Goal: Task Accomplishment & Management: Use online tool/utility

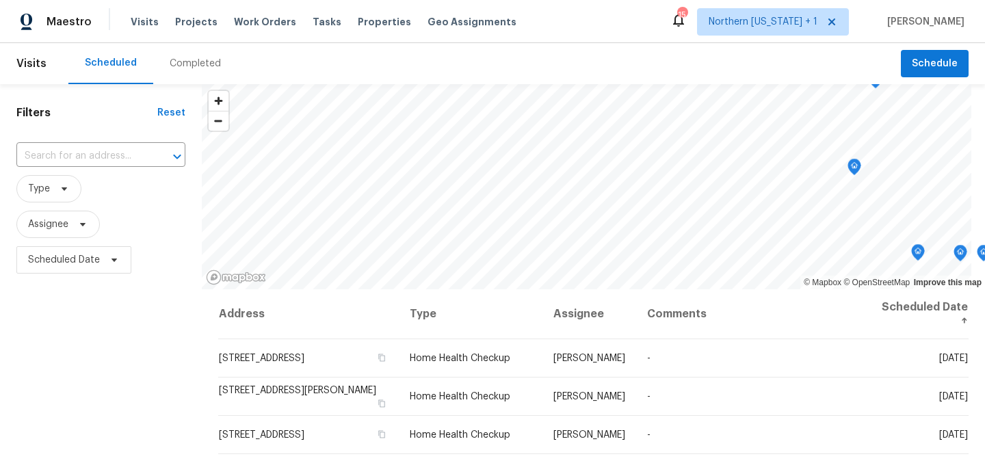
click at [440, 60] on div "Scheduled Completed" at bounding box center [484, 63] width 832 height 41
click at [487, 75] on div "Scheduled Completed" at bounding box center [484, 63] width 832 height 41
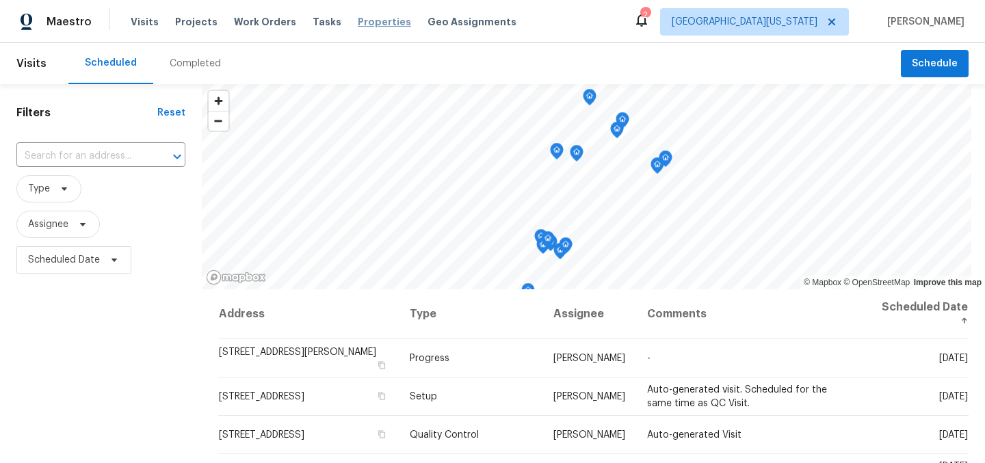
click at [358, 22] on span "Properties" at bounding box center [384, 22] width 53 height 14
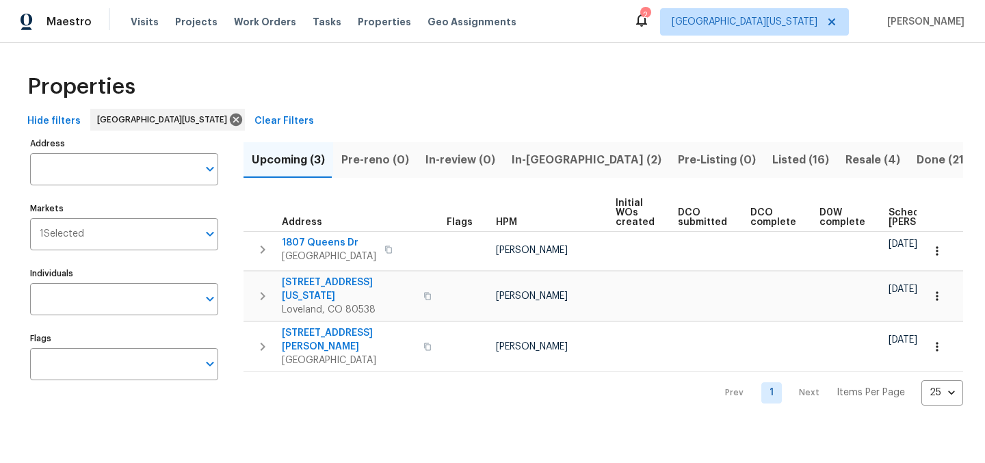
click at [527, 164] on span "In-[GEOGRAPHIC_DATA] (2)" at bounding box center [587, 159] width 150 height 19
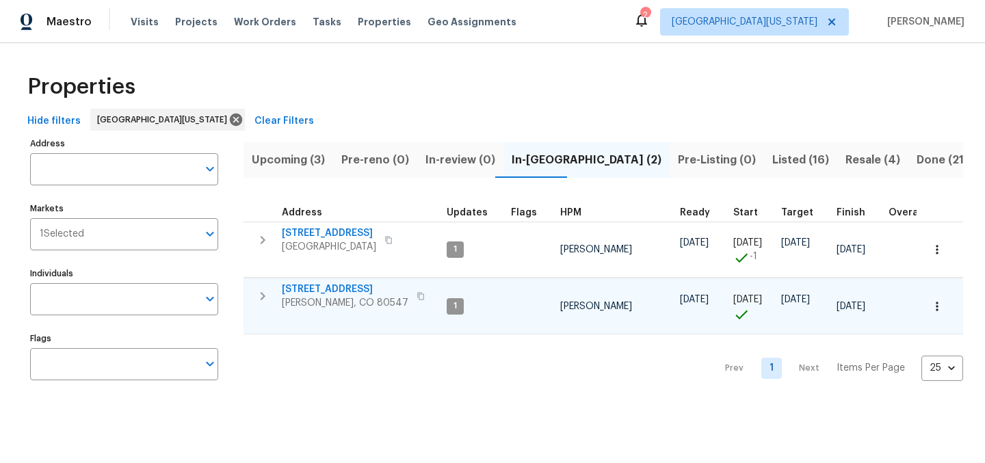
click at [356, 295] on span "[STREET_ADDRESS]" at bounding box center [345, 289] width 127 height 14
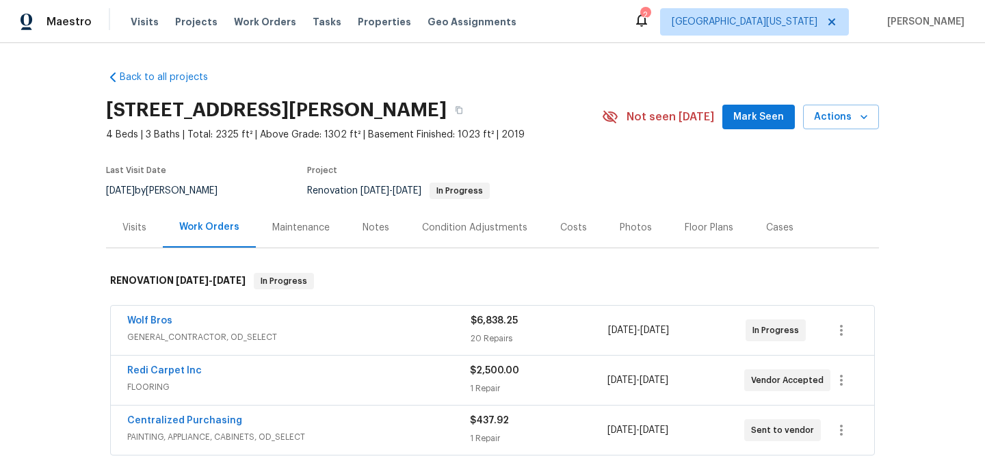
click at [598, 180] on section "5510 Homeward Dr, Timnath, CO 80547 4 Beds | 3 Baths | Total: 2325 ft² | Above …" at bounding box center [492, 149] width 773 height 115
click at [166, 318] on div "Wolf Bros" at bounding box center [298, 322] width 343 height 16
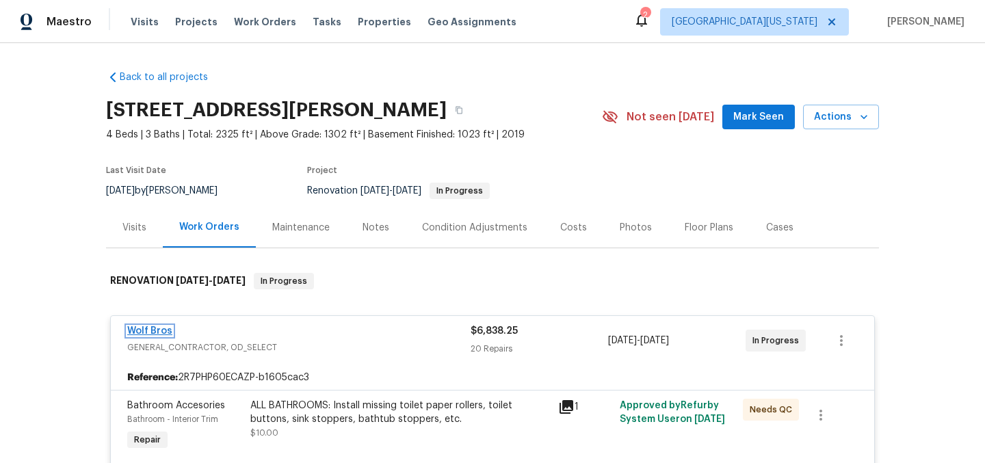
click at [142, 334] on link "Wolf Bros" at bounding box center [149, 331] width 45 height 10
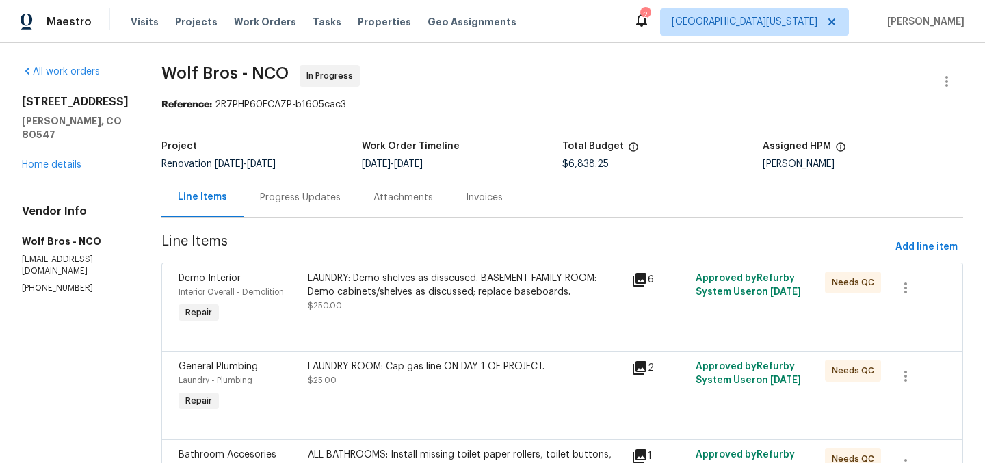
click at [778, 237] on span "Line Items" at bounding box center [525, 247] width 728 height 25
click at [923, 247] on span "Add line item" at bounding box center [926, 247] width 62 height 17
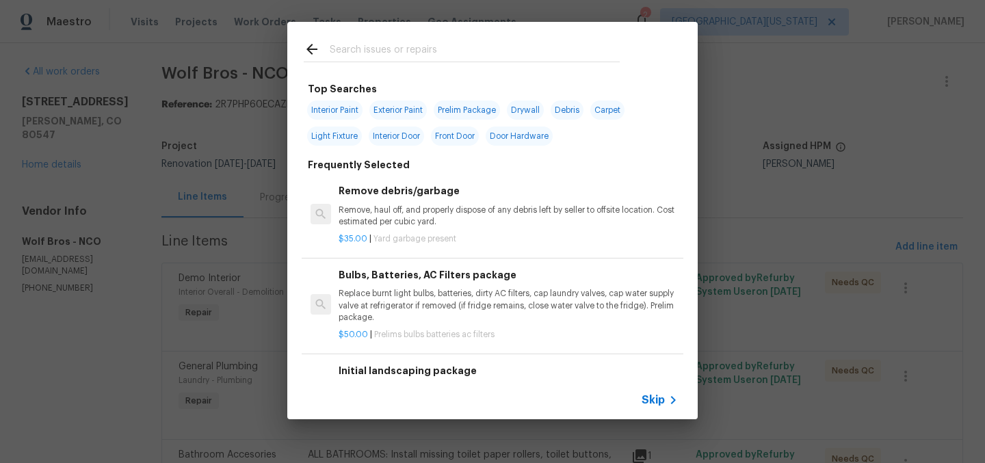
click at [520, 53] on input "text" at bounding box center [475, 51] width 290 height 21
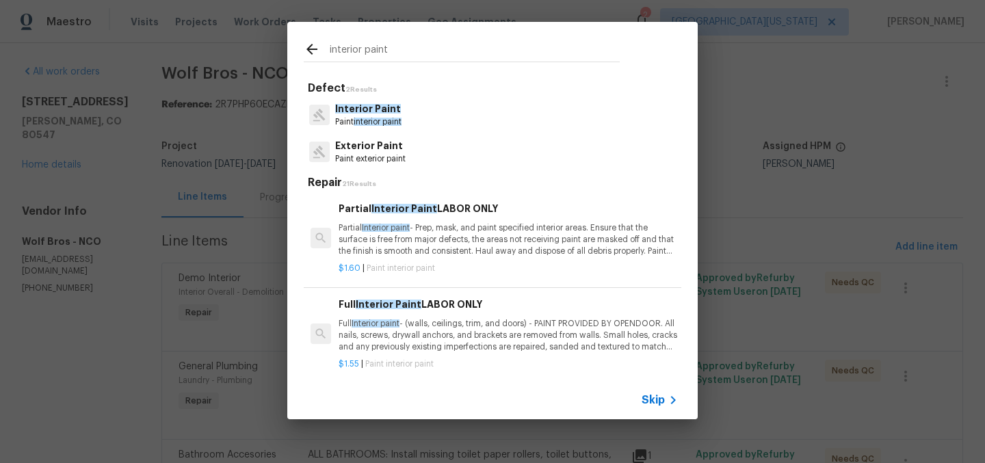
type input "interior paint"
click at [368, 116] on p "Interior Paint" at bounding box center [368, 109] width 66 height 14
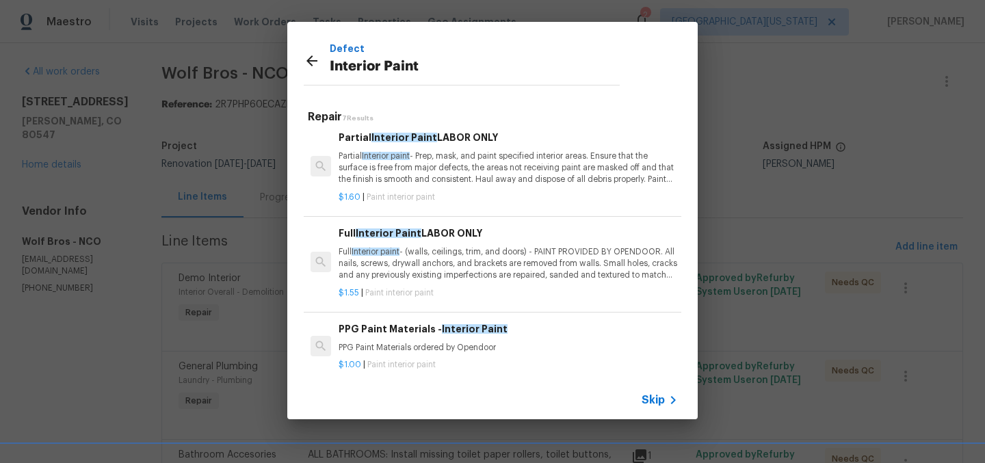
scroll to position [13, 0]
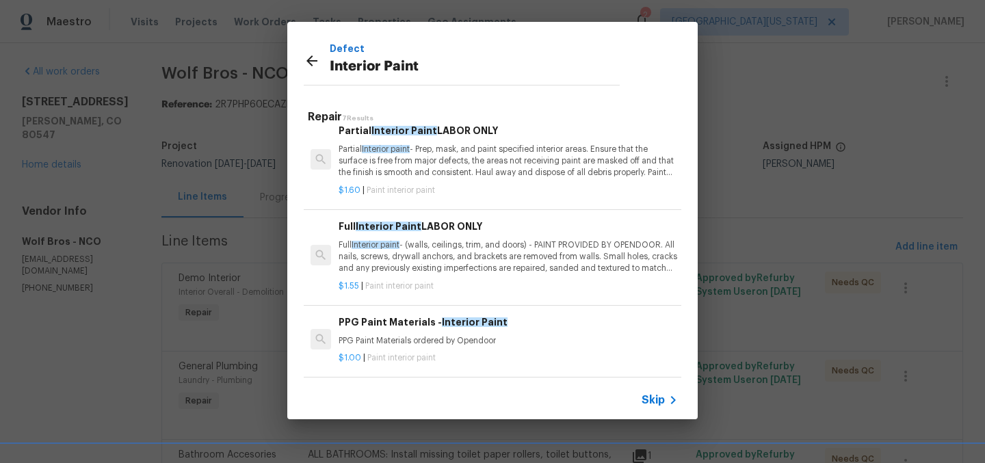
click at [456, 332] on div "PPG Paint Materials - Interior Paint PPG Paint Materials ordered by Opendoor" at bounding box center [508, 331] width 339 height 33
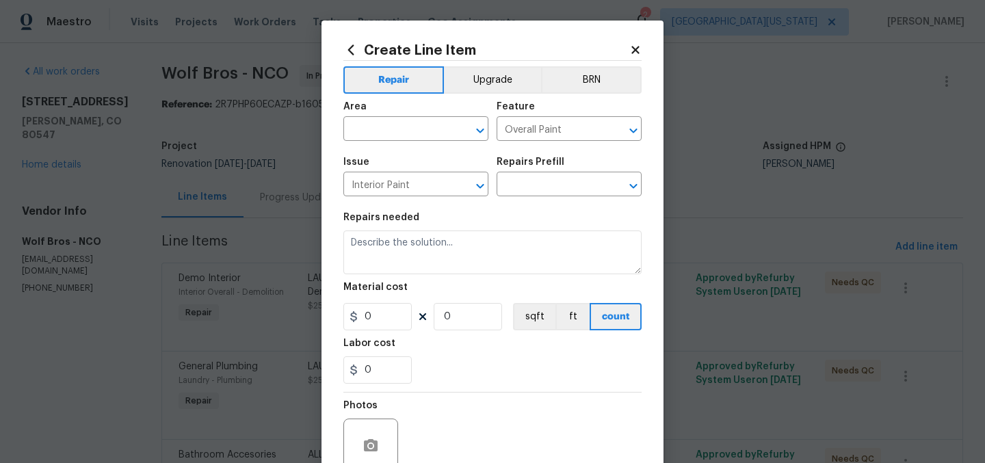
type input "PPG Paint Materials - Interior Paint $1.00"
type textarea "PPG Paint Materials ordered by Opendoor"
type input "1"
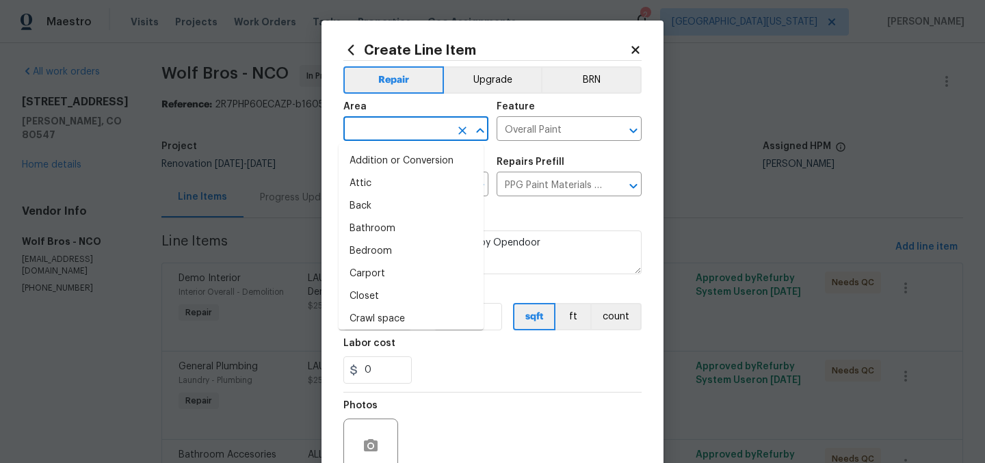
click at [412, 137] on input "text" at bounding box center [396, 130] width 107 height 21
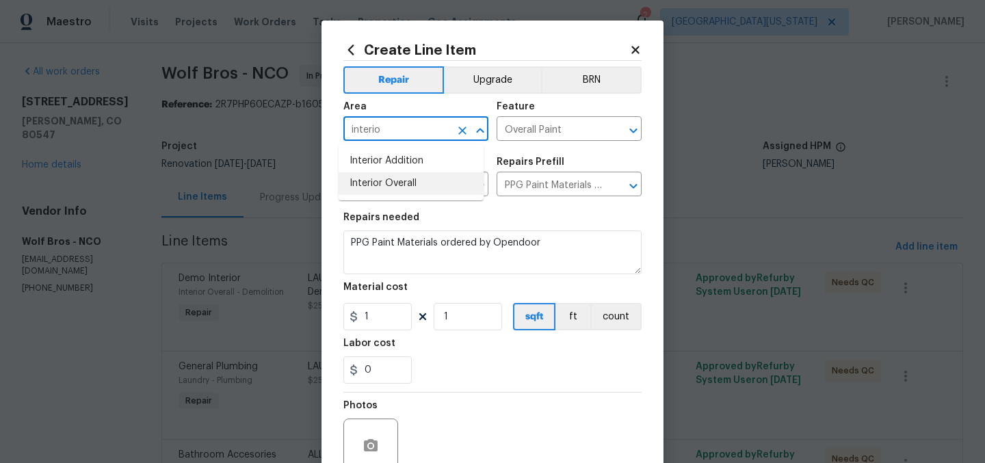
click at [391, 192] on li "Interior Overall" at bounding box center [411, 183] width 145 height 23
type input "Interior Overall"
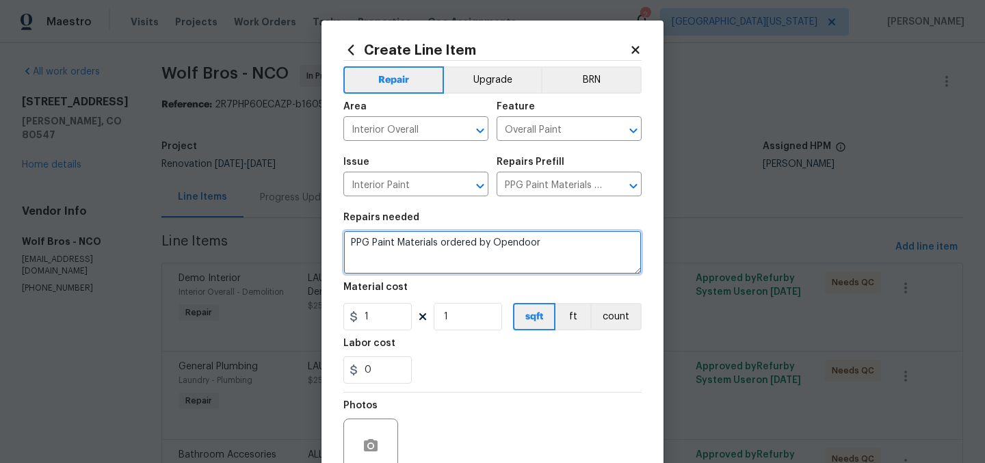
click at [546, 247] on textarea "PPG Paint Materials ordered by Opendoor" at bounding box center [492, 252] width 298 height 44
click at [547, 249] on textarea "PPG Paint Materials ordered by Opendoor" at bounding box center [492, 252] width 298 height 44
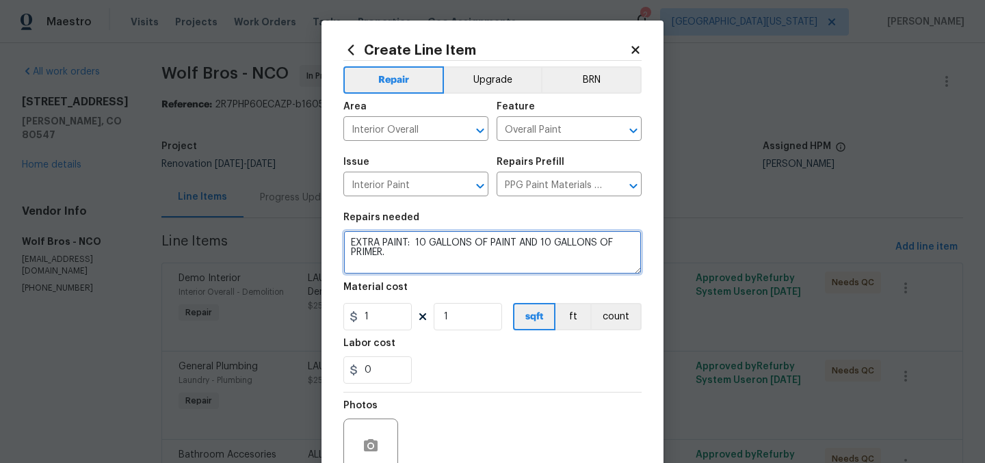
click at [401, 241] on textarea "EXTRA PAINT: 10 GALLONS OF PAINT AND 10 GALLONS OF PRIMER." at bounding box center [492, 252] width 298 height 44
click at [405, 243] on textarea "EXTRA PAINT: 10 GALLONS OF PAINT AND 10 GALLONS OF PRIMER." at bounding box center [492, 252] width 298 height 44
click at [403, 244] on textarea "EXTRA PAINT: 10 GALLONS OF PAINT AND 10 GALLONS OF PRIMER." at bounding box center [492, 252] width 298 height 44
drag, startPoint x: 376, startPoint y: 245, endPoint x: 404, endPoint y: 244, distance: 28.1
click at [377, 245] on textarea "EXTRA PAINT PAID FOR BY GC: 10 GALLONS OF PAINT AND 10 GALLONS OF PRIMER." at bounding box center [492, 252] width 298 height 44
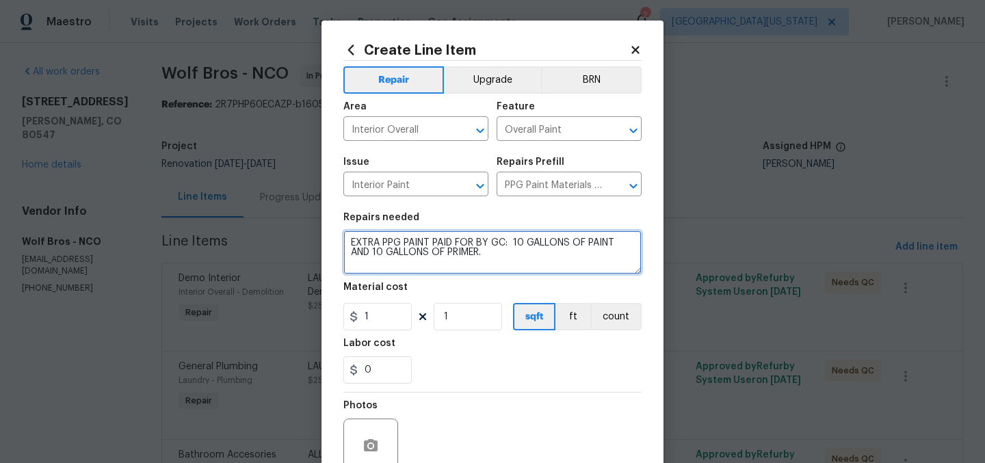
click at [572, 267] on textarea "EXTRA PPG PAINT PAID FOR BY GC: 10 GALLONS OF PAINT AND 10 GALLONS OF PRIMER." at bounding box center [492, 252] width 298 height 44
click at [420, 256] on textarea "EXTRA PPG PAINT PAID FOR BY GC: 10 GALLONS OF PAINT AND 10 GALLONS OF PRIMER." at bounding box center [492, 252] width 298 height 44
click at [501, 246] on textarea "EXTRA PPG PAINT PAID FOR BY GC: 10 GALLONS OF PAINT AND 10 GALLONS OF PRIMER." at bounding box center [492, 252] width 298 height 44
click at [526, 259] on textarea "EXTRA PPG PAINT PAID FOR BY GC: 10 GALLONS OF PAINT AND 10 GALLONS OF PRIMER." at bounding box center [492, 252] width 298 height 44
type textarea "EXTRA PPG PAINT PAID FOR BY GC: 10 GALLONS OF PAINT AND 10 GALLONS OF PRIMER."
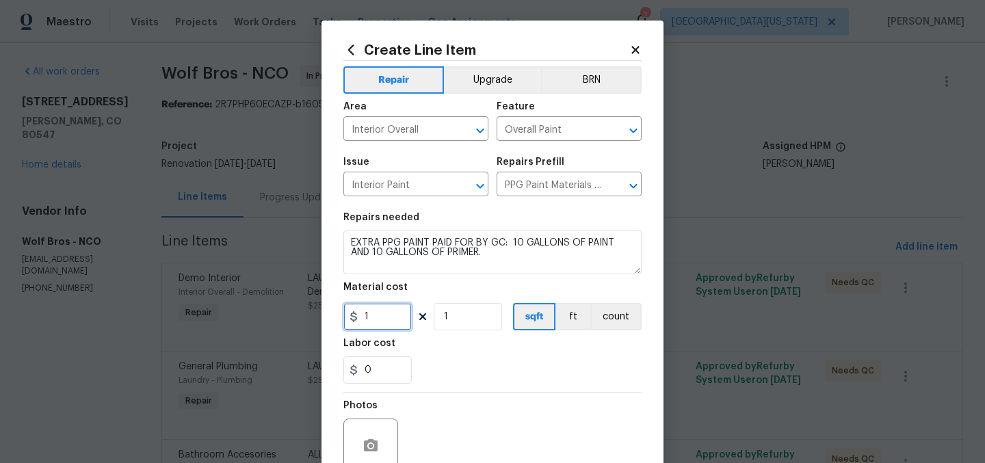
click at [393, 320] on input "1" at bounding box center [377, 316] width 68 height 27
click at [449, 347] on div "Labor cost" at bounding box center [492, 348] width 298 height 18
click at [384, 319] on input "15" at bounding box center [377, 316] width 68 height 27
type input "5"
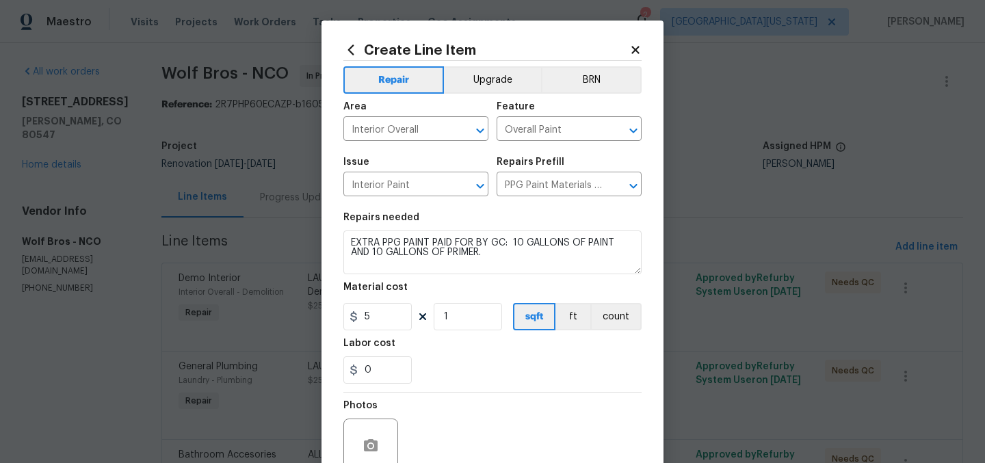
click at [451, 351] on div "Labor cost" at bounding box center [492, 348] width 298 height 18
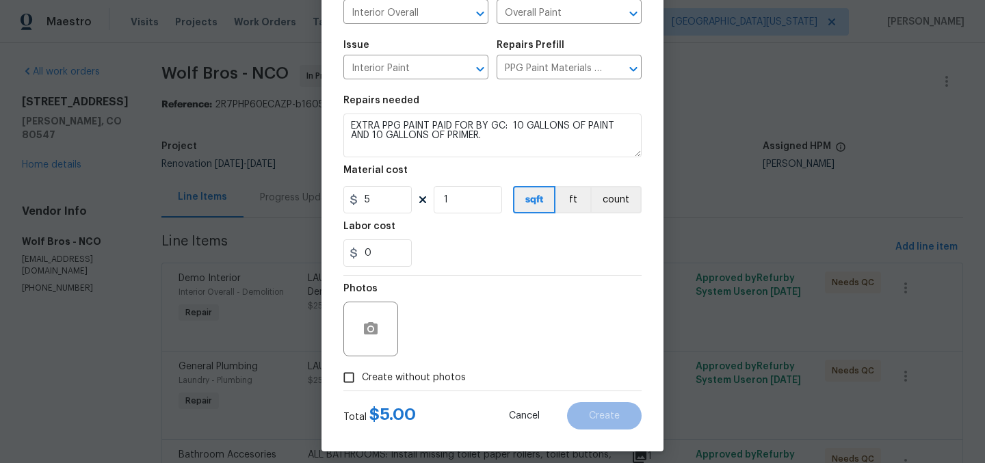
scroll to position [127, 0]
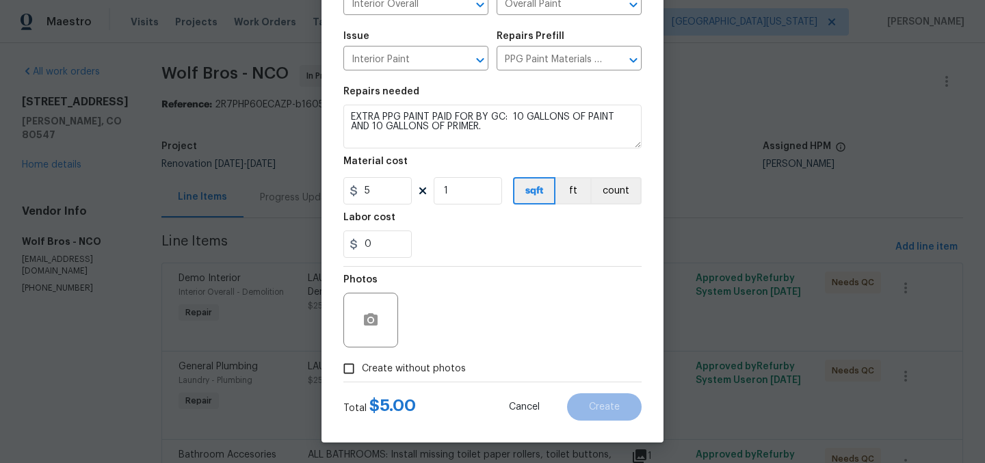
click at [497, 243] on div "0" at bounding box center [492, 243] width 298 height 27
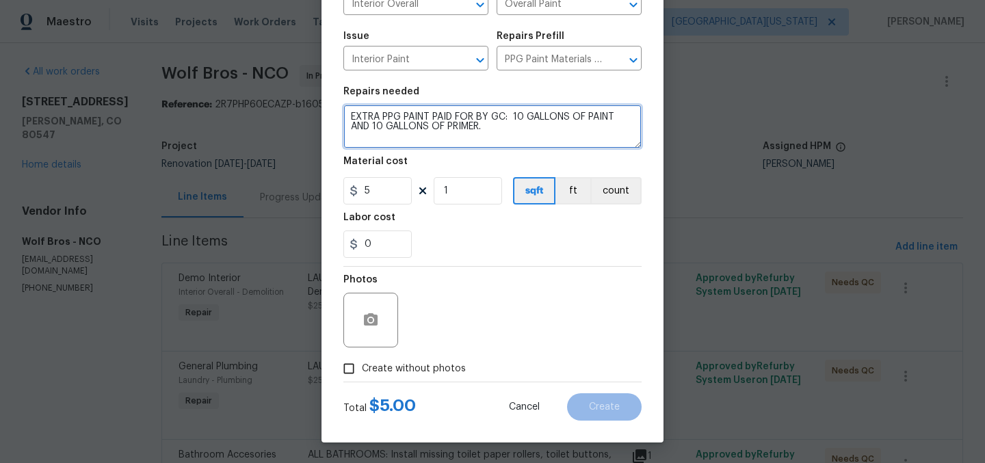
click at [501, 118] on textarea "EXTRA PPG PAINT PAID FOR BY GC: 10 GALLONS OF PAINT AND 10 GALLONS OF PRIMER." at bounding box center [492, 127] width 298 height 44
click at [471, 129] on textarea "EXTRA PPG PAINT PAID FOR BY GC WHILE INTERIOR PAINT WAS IN PROGRESS: 10 GALLONS…" at bounding box center [492, 127] width 298 height 44
click at [471, 144] on textarea "EXTRA PPG PAINT PAID FOR BY GC WHILE INTERIOR PAINT WAS IN PROGRESS: 10 GALLONS…" at bounding box center [492, 127] width 298 height 44
type textarea "EXTRA PPG PAINT PAID FOR BY GC WHILE INTERIOR PAINT WAS IN PROGRESS: 10 GALLONS…"
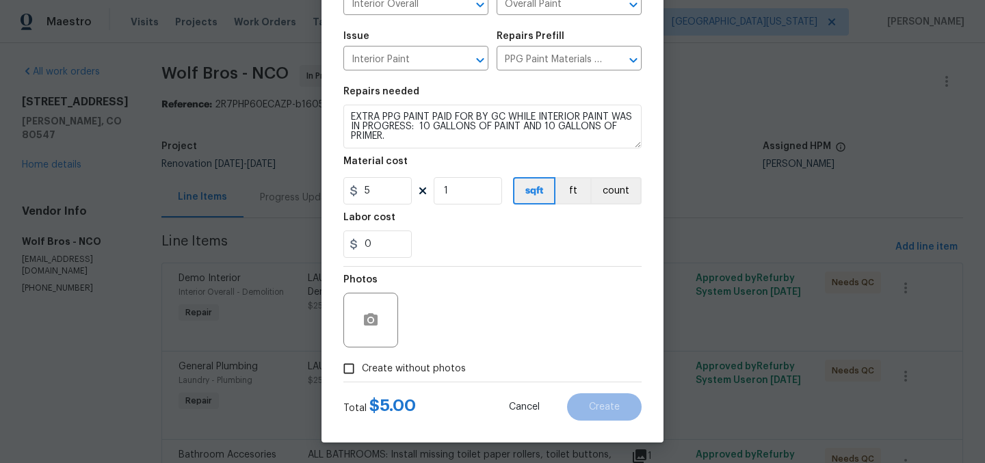
click at [445, 262] on section "Repairs needed EXTRA PPG PAINT PAID FOR BY GC WHILE INTERIOR PAINT WAS IN PROGR…" at bounding box center [492, 172] width 298 height 187
click at [393, 365] on span "Create without photos" at bounding box center [414, 369] width 104 height 14
click at [362, 365] on input "Create without photos" at bounding box center [349, 369] width 26 height 26
checkbox input "true"
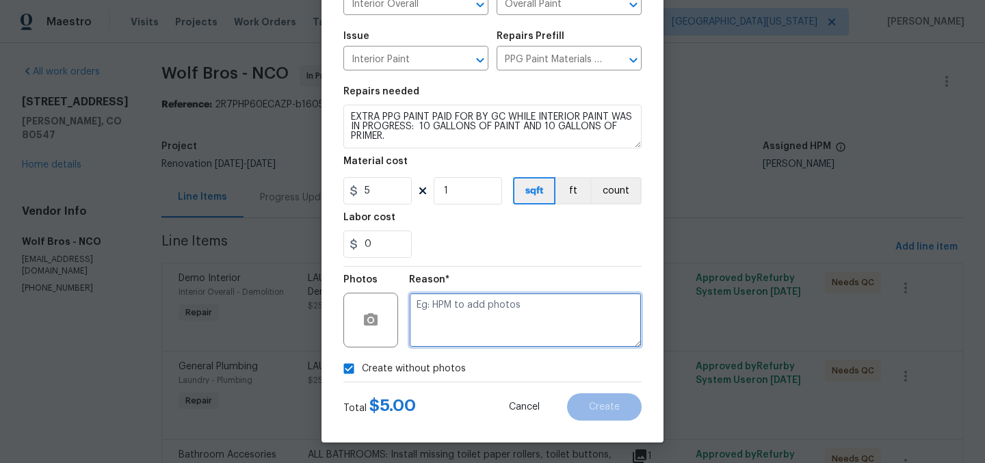
click at [492, 324] on textarea at bounding box center [525, 320] width 233 height 55
click at [503, 318] on textarea "gter" at bounding box center [525, 320] width 233 height 55
type textarea "Later"
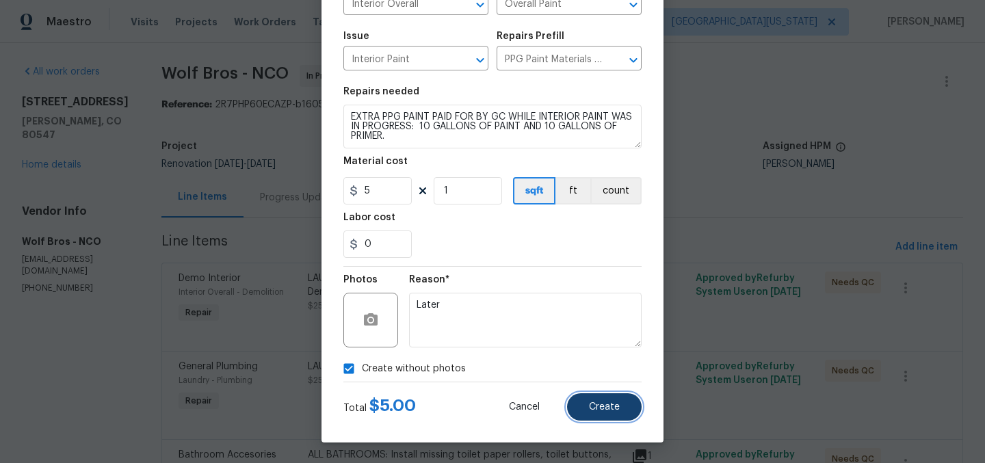
click at [588, 414] on button "Create" at bounding box center [604, 406] width 75 height 27
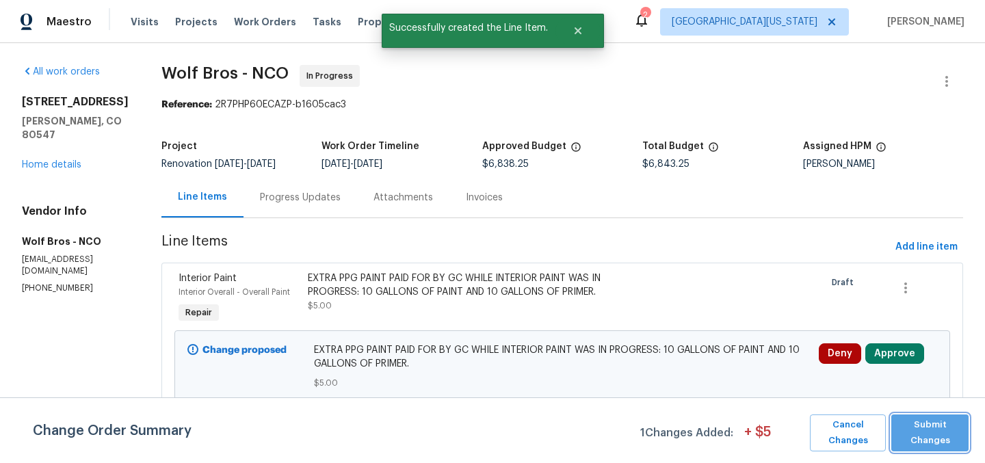
click at [944, 436] on span "Submit Changes" at bounding box center [930, 432] width 64 height 31
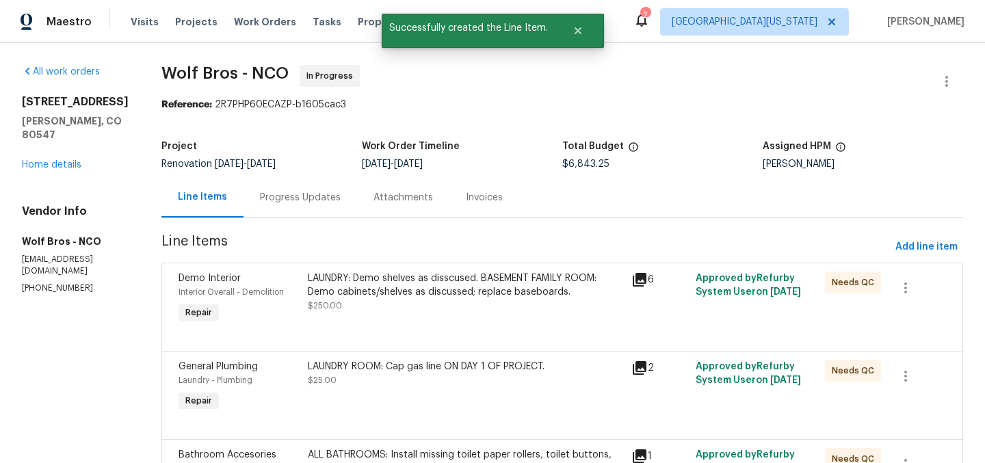
click at [769, 108] on div "Reference: 2R7PHP60ECAZP-b1605cac3" at bounding box center [562, 105] width 802 height 14
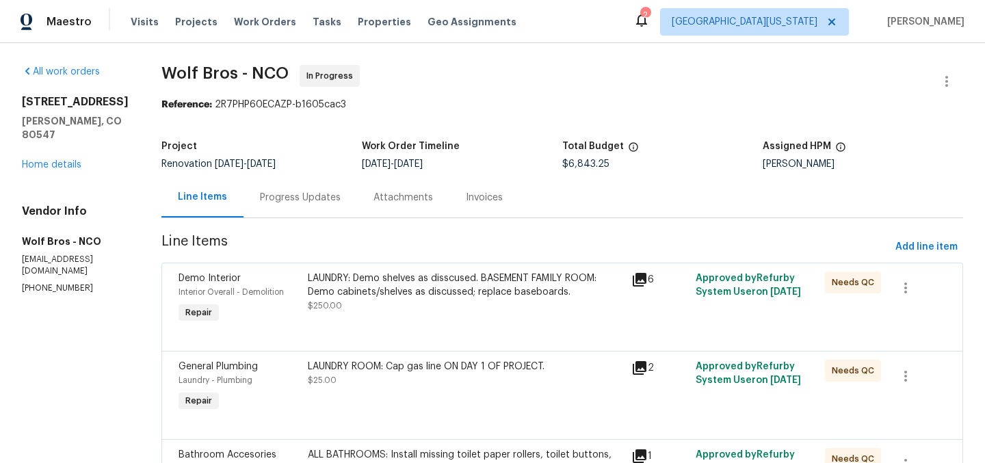
click at [738, 91] on span "Wolf Bros - NCO In Progress" at bounding box center [545, 81] width 769 height 33
click at [659, 98] on div "Reference: 2R7PHP60ECAZP-b1605cac3" at bounding box center [562, 105] width 802 height 14
click at [52, 163] on link "Home details" at bounding box center [52, 165] width 60 height 10
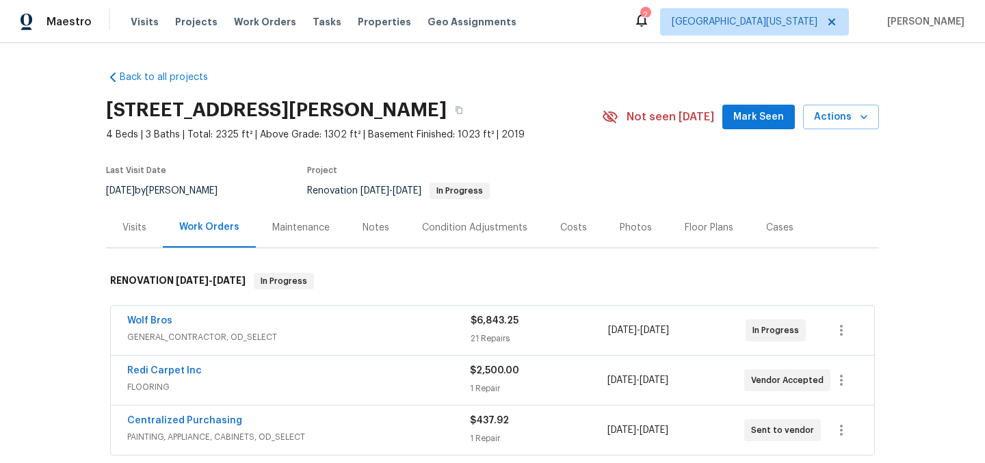
click at [596, 95] on div "[STREET_ADDRESS][PERSON_NAME]" at bounding box center [354, 110] width 496 height 36
click at [636, 70] on div "Back to all projects 5510 Homeward Dr, Timnath, CO 80547 4 Beds | 3 Baths | Tot…" at bounding box center [492, 323] width 773 height 527
click at [810, 197] on section "5510 Homeward Dr, Timnath, CO 80547 4 Beds | 3 Baths | Total: 2325 ft² | Above …" at bounding box center [492, 149] width 773 height 115
